Goal: Information Seeking & Learning: Check status

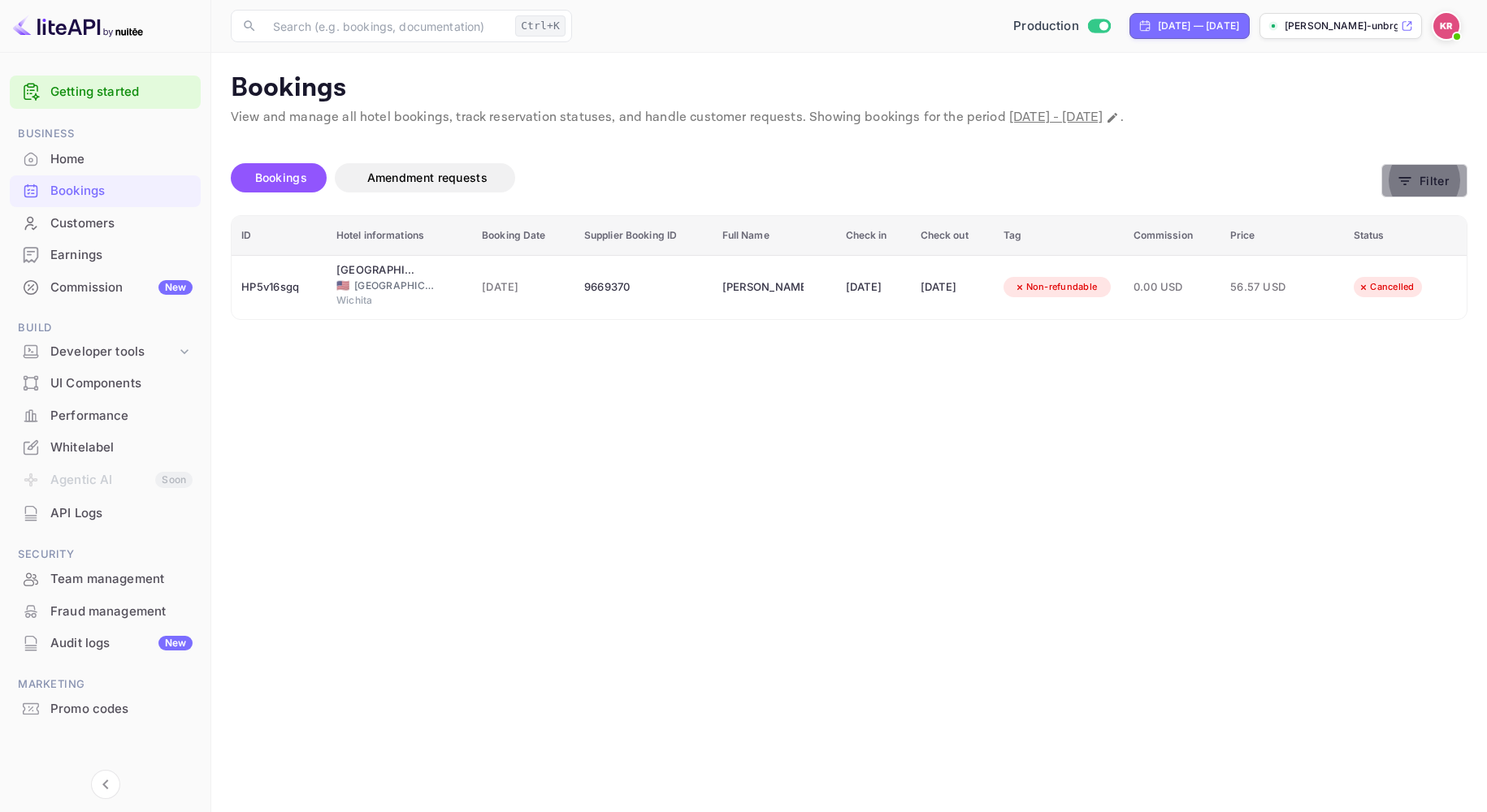
click at [1407, 188] on icon "button" at bounding box center [1404, 181] width 16 height 16
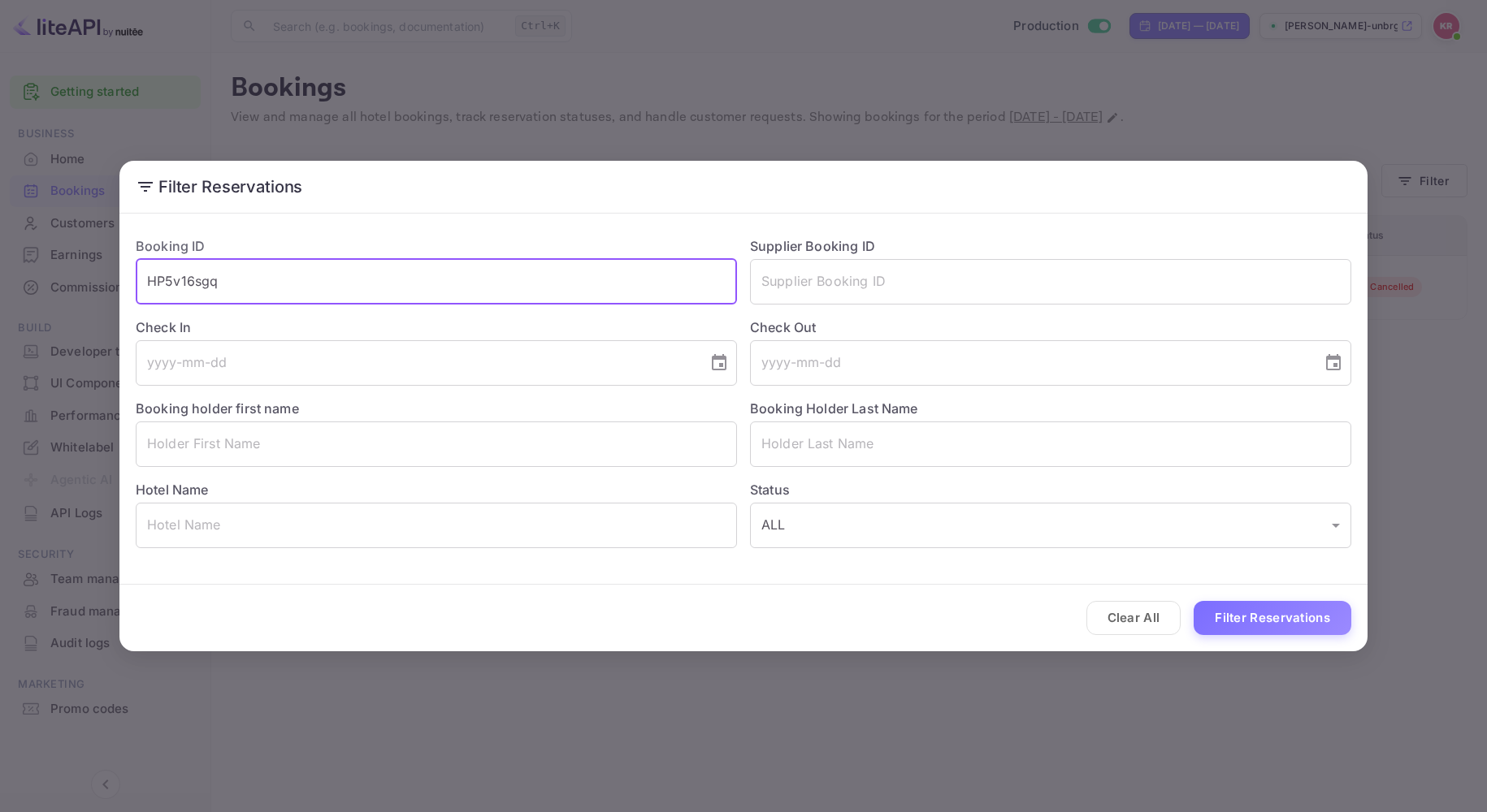
drag, startPoint x: 244, startPoint y: 285, endPoint x: 60, endPoint y: 285, distance: 184.0
click at [60, 285] on div "Filter Reservations Booking ID HP5v16sgq ​ Supplier Booking ID ​ Check In ​ Che…" at bounding box center [744, 406] width 1487 height 812
paste input "WkDE2GSDO"
type input "WkDE2GSDO"
click at [1193, 601] on button "Filter Reservations" at bounding box center [1272, 618] width 158 height 35
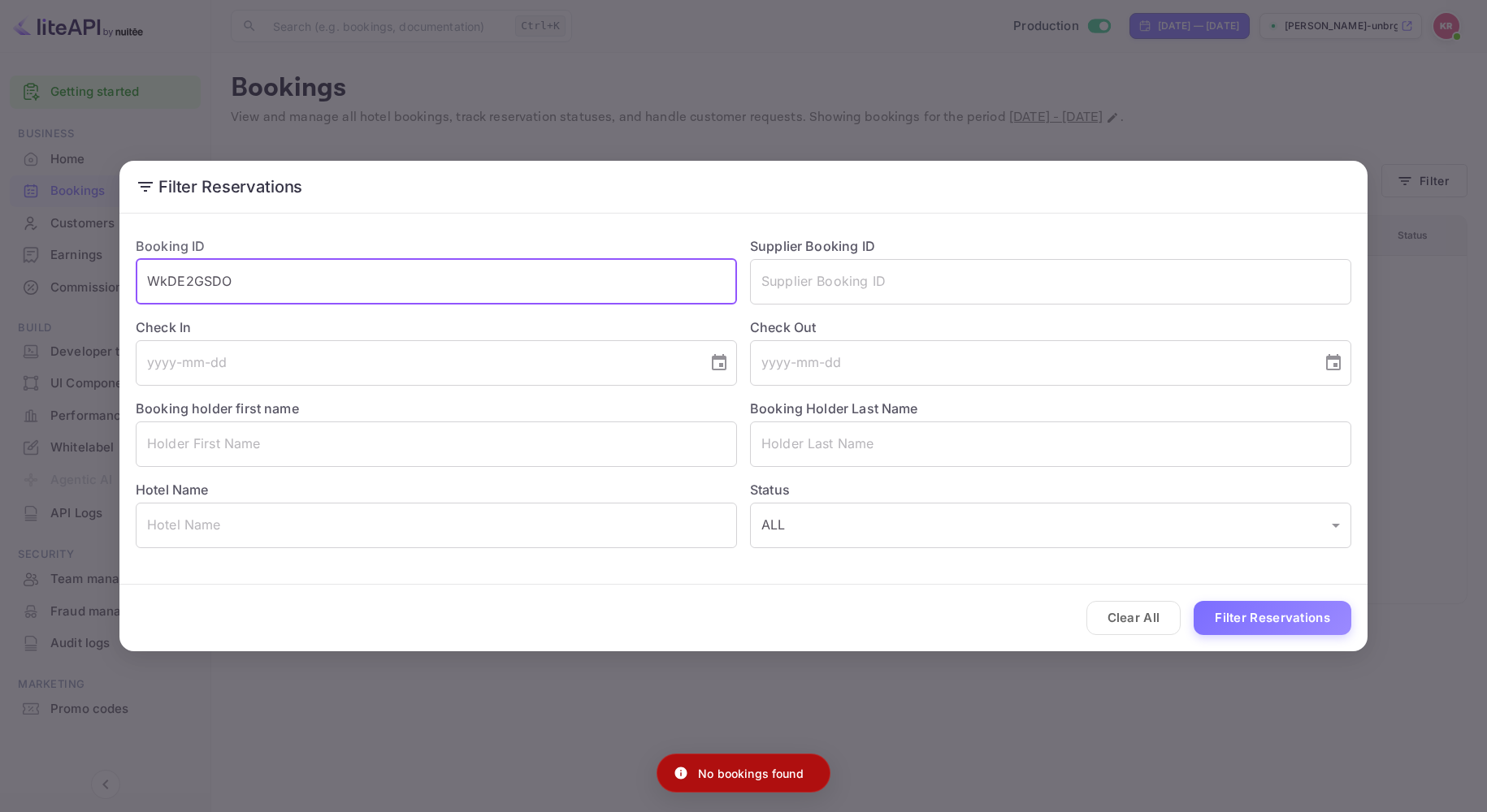
click at [151, 285] on input "WkDE2GSDO" at bounding box center [436, 282] width 601 height 45
click at [1193, 601] on button "Filter Reservations" at bounding box center [1272, 618] width 158 height 35
click at [261, 272] on input "WkDE2GSDO" at bounding box center [436, 282] width 601 height 45
click at [1193, 601] on button "Filter Reservations" at bounding box center [1272, 618] width 158 height 35
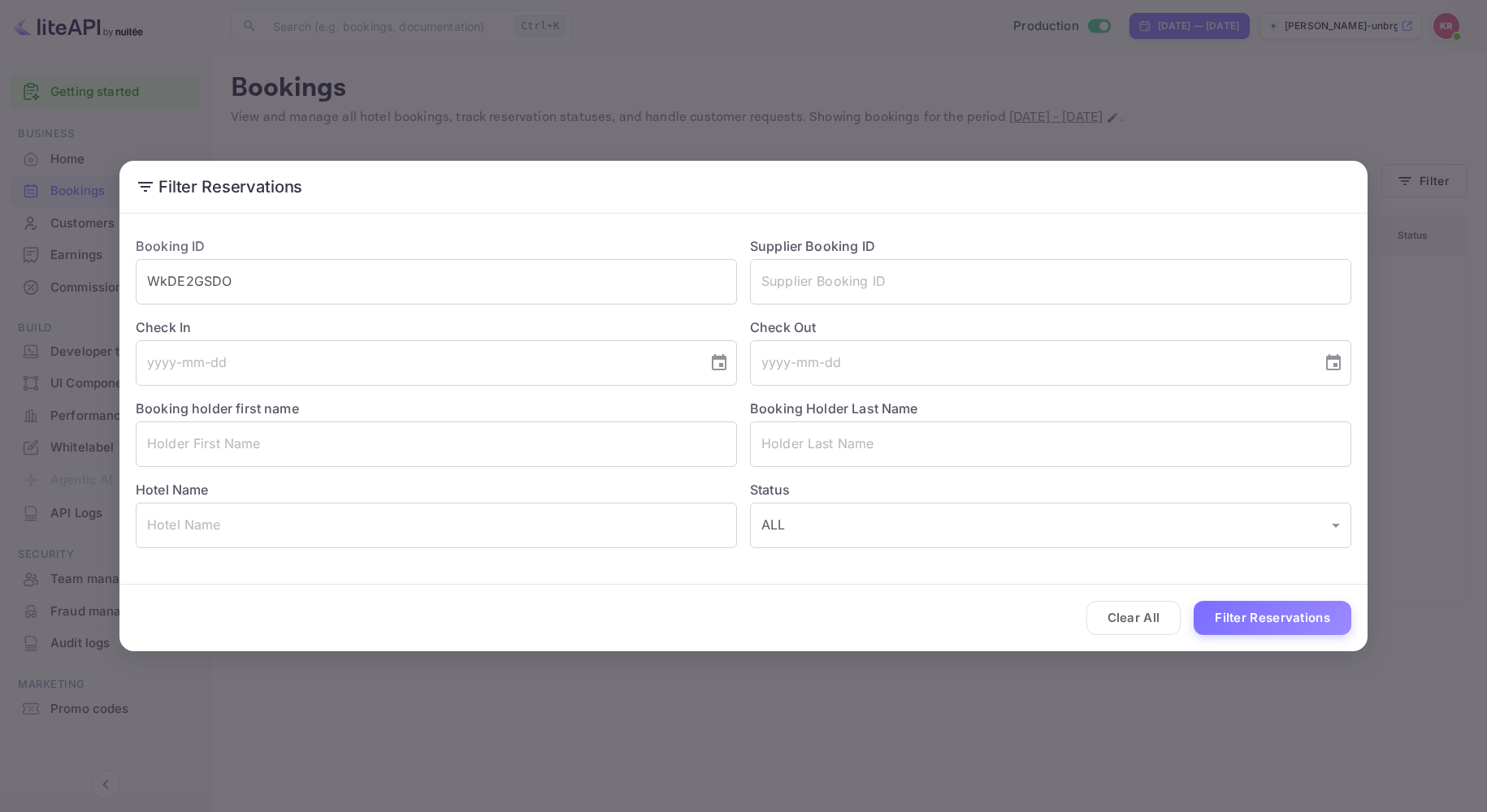
click at [1443, 31] on div "Filter Reservations Booking ID WkDE2GSDO ​ Supplier Booking ID ​ Check In ​ Che…" at bounding box center [744, 406] width 1487 height 812
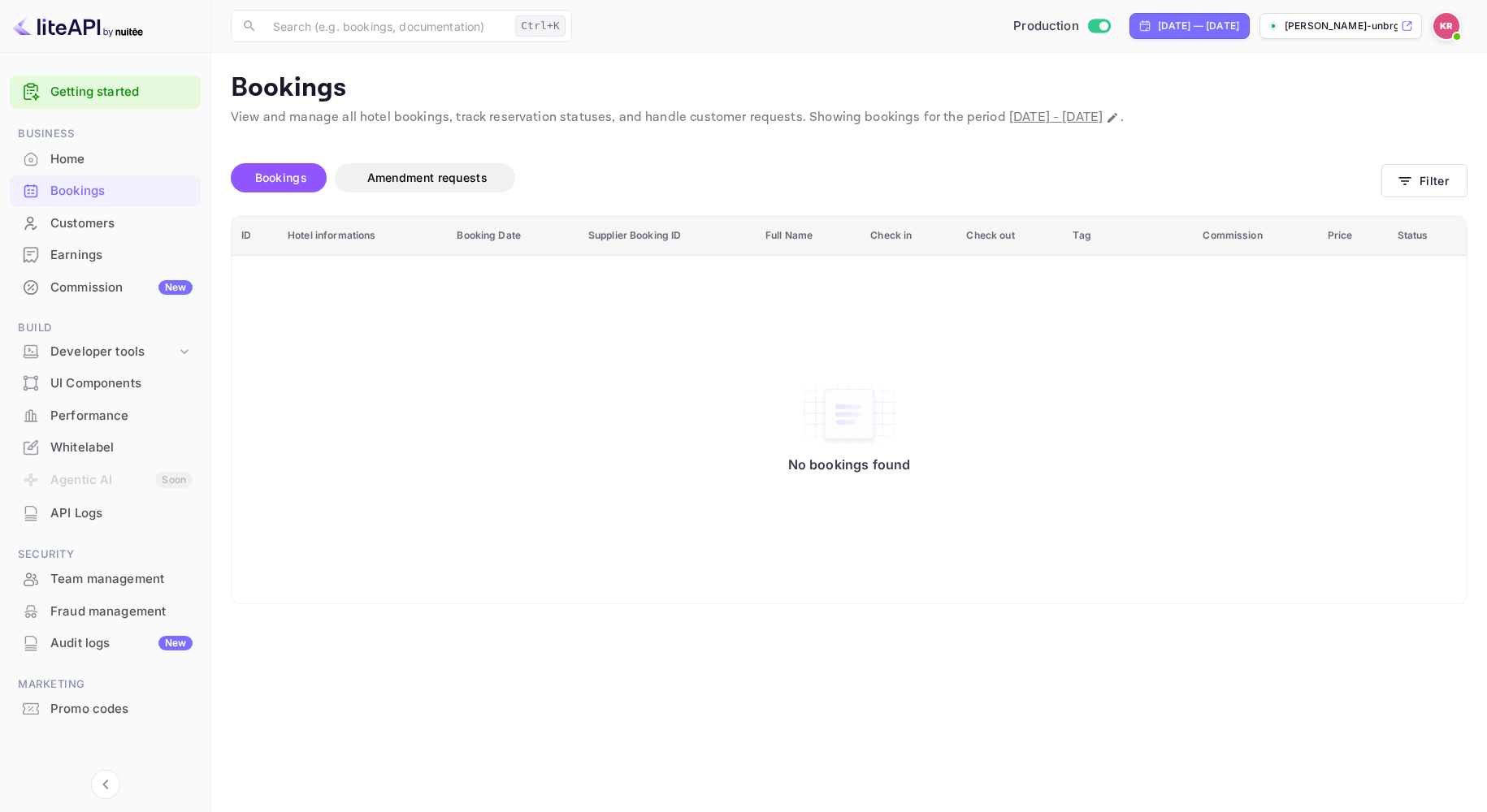
click at [1442, 33] on img at bounding box center [1445, 25] width 26 height 26
click at [1307, 207] on div "Sign out" at bounding box center [1346, 219] width 226 height 35
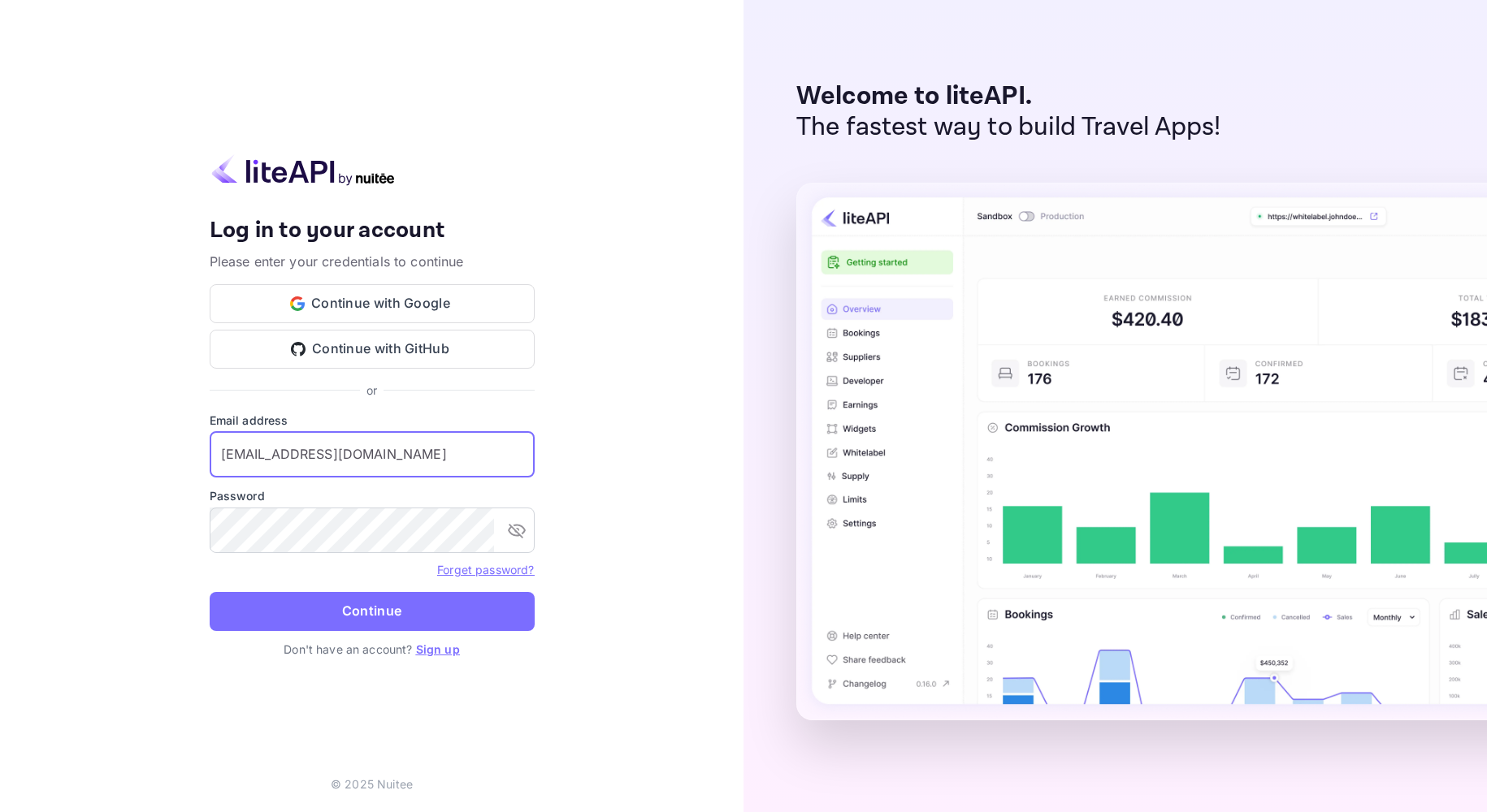
click at [374, 464] on input "[EMAIL_ADDRESS][DOMAIN_NAME]" at bounding box center [372, 455] width 325 height 45
click at [391, 457] on input "[EMAIL_ADDRESS][DOMAIN_NAME]" at bounding box center [372, 455] width 325 height 45
type input "[EMAIL_ADDRESS][DOMAIN_NAME]"
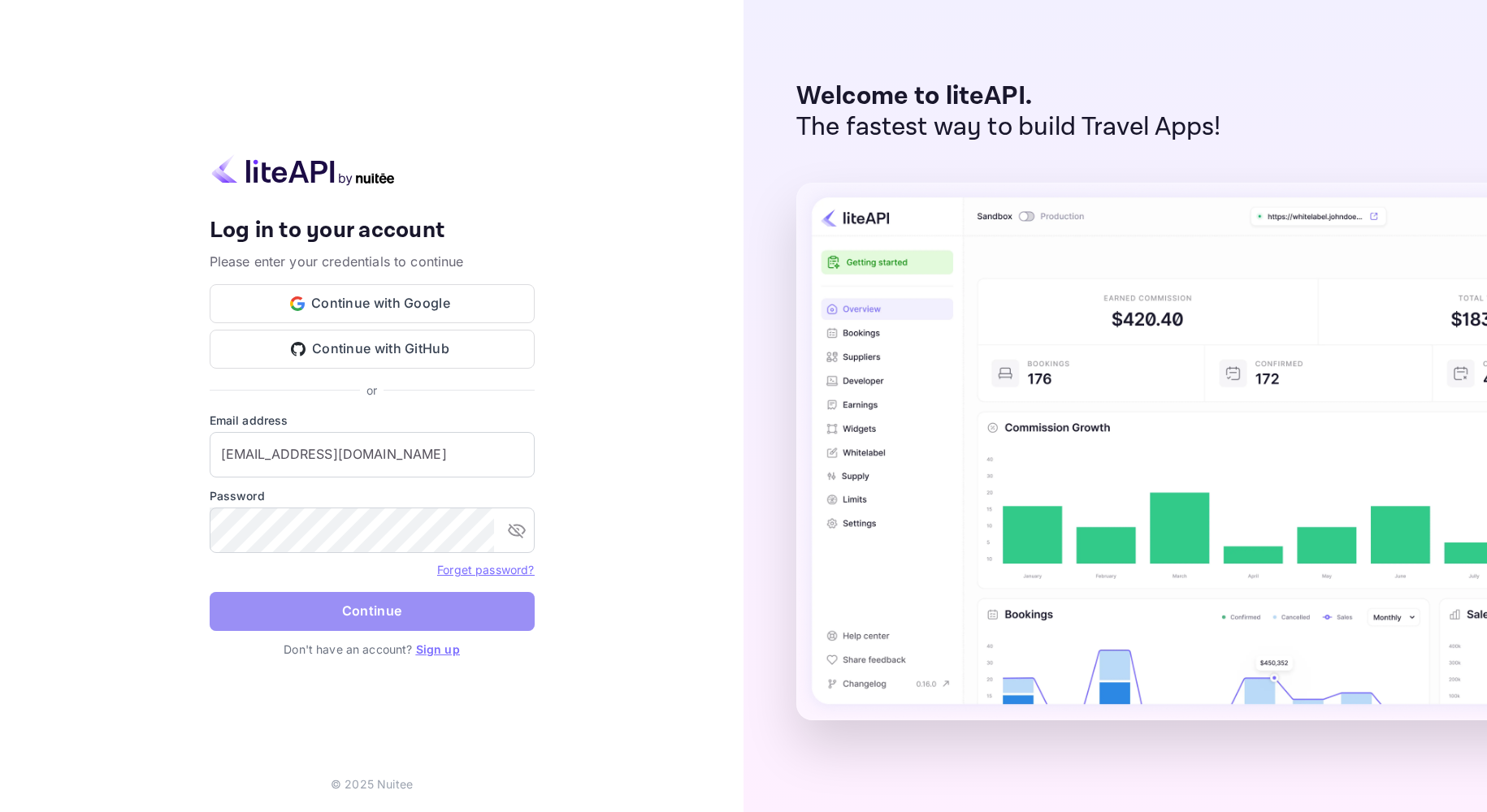
click at [390, 610] on button "Continue" at bounding box center [372, 611] width 325 height 39
